Goal: Task Accomplishment & Management: Manage account settings

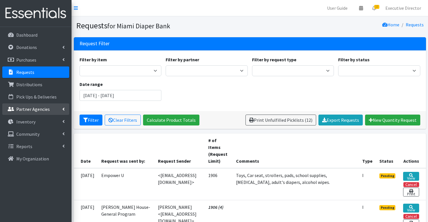
scroll to position [532, 0]
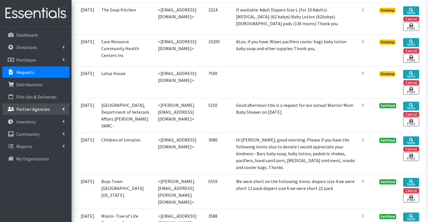
click at [31, 113] on link "Partner Agencies" at bounding box center [35, 108] width 67 height 11
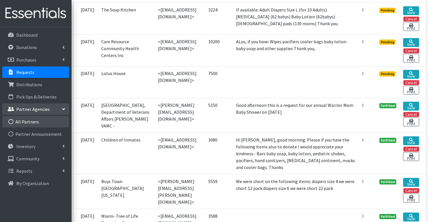
click at [27, 121] on link "All Partners" at bounding box center [35, 121] width 67 height 11
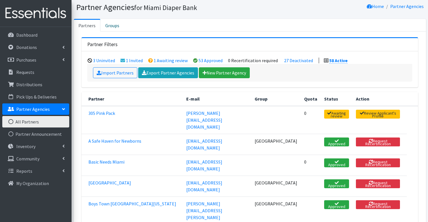
scroll to position [26, 0]
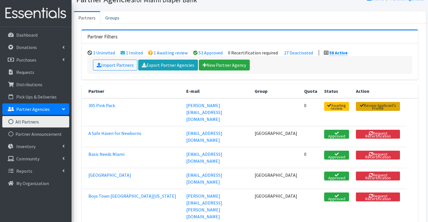
click at [383, 107] on link "Review Applicant's Profile" at bounding box center [378, 106] width 44 height 9
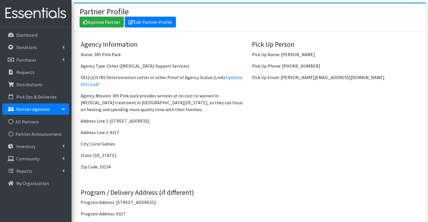
scroll to position [398, 0]
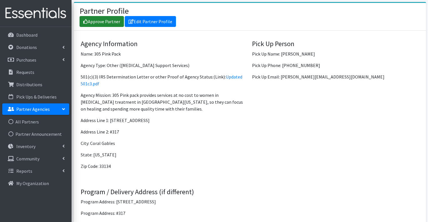
click at [96, 19] on link "Approve Partner" at bounding box center [102, 21] width 44 height 11
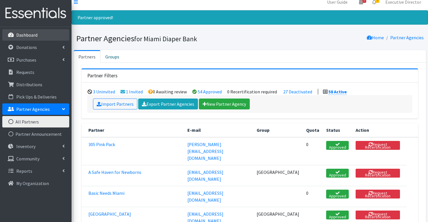
scroll to position [6, 0]
click at [23, 35] on p "Dashboard" at bounding box center [26, 35] width 21 height 6
